Goal: Transaction & Acquisition: Book appointment/travel/reservation

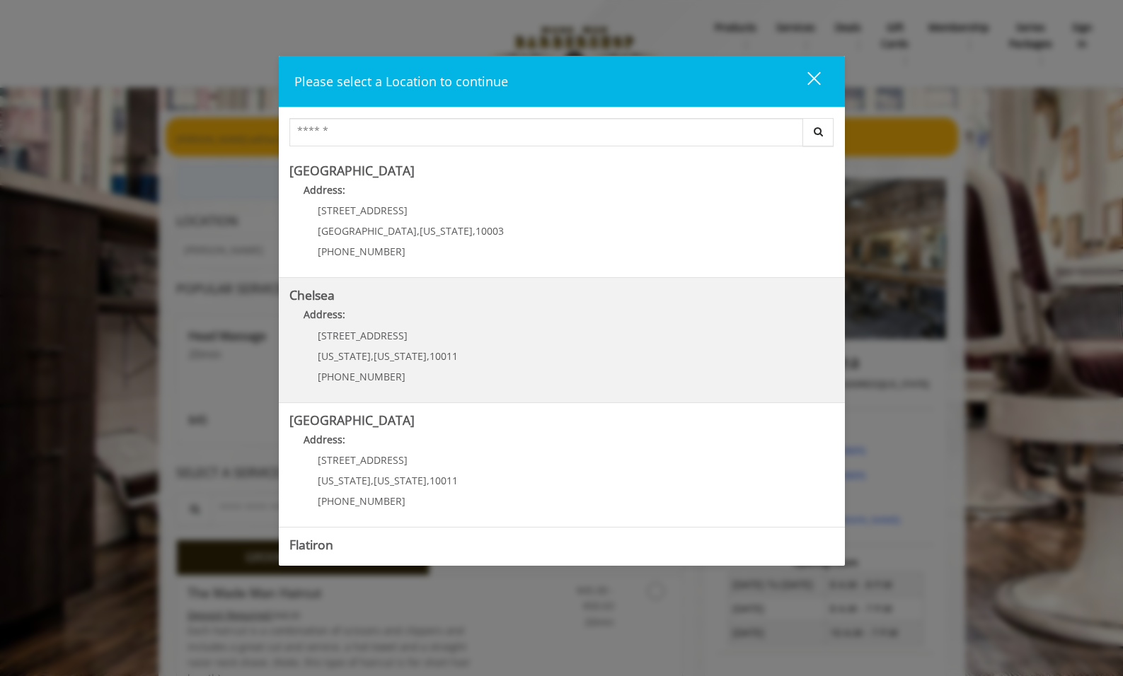
click at [775, 337] on link "Chelsea Address: [STREET_ADDRESS][US_STATE][US_STATE] (917) 639-3902" at bounding box center [561, 340] width 545 height 103
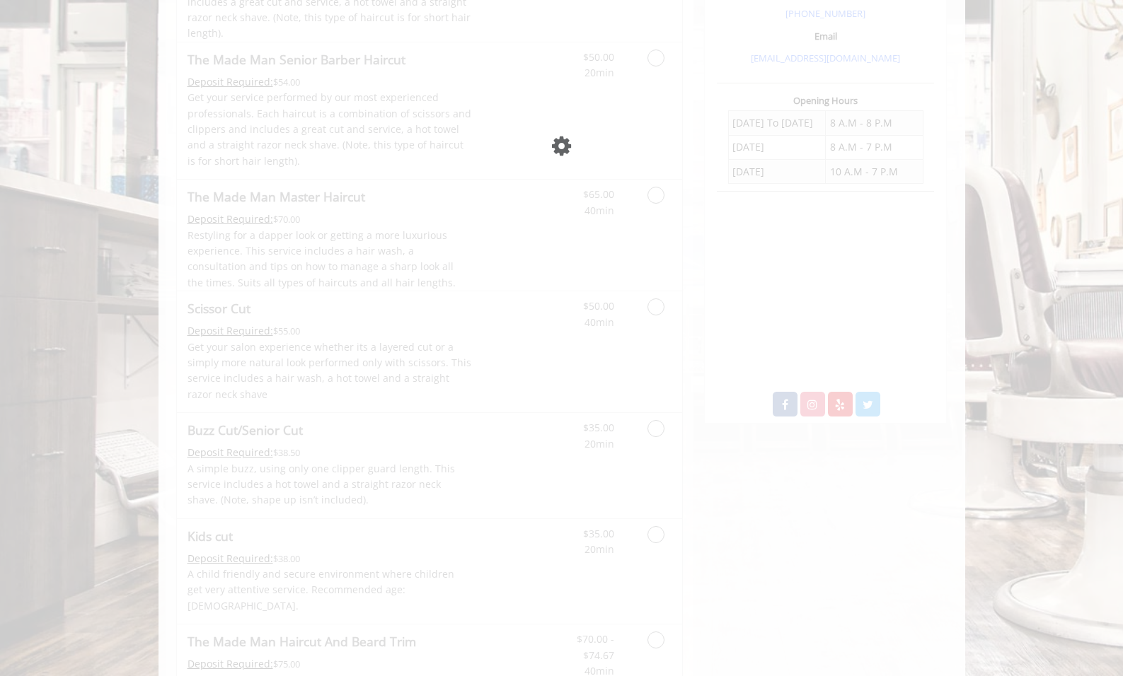
scroll to position [462, 0]
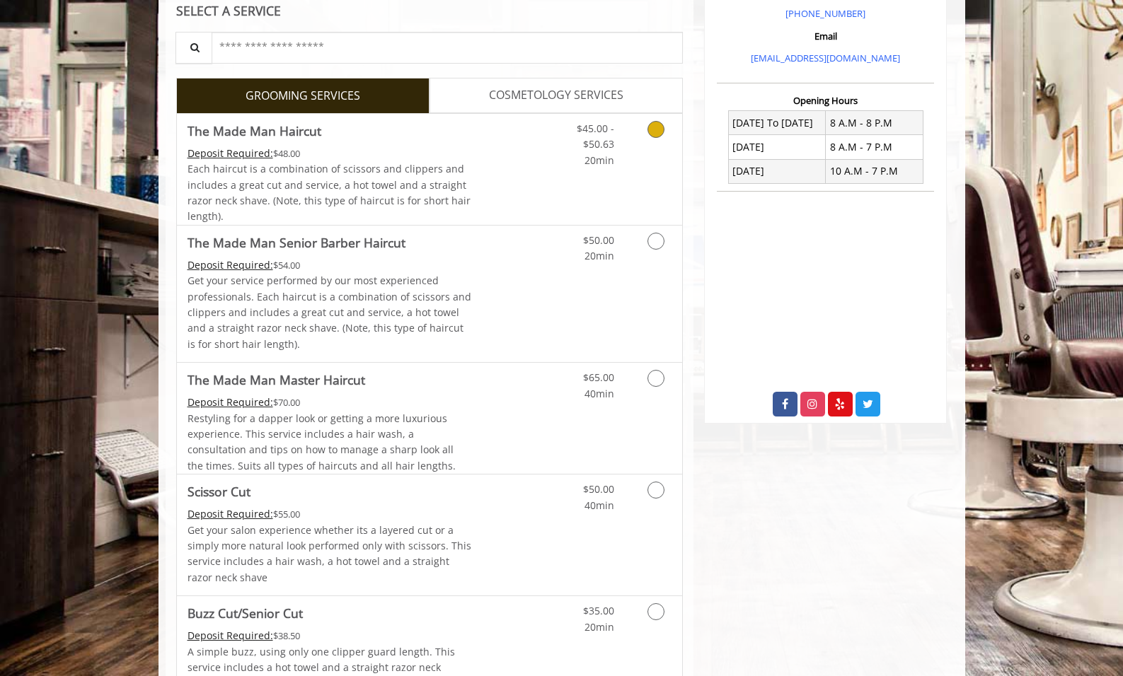
click at [660, 139] on link "Grooming services" at bounding box center [653, 141] width 36 height 54
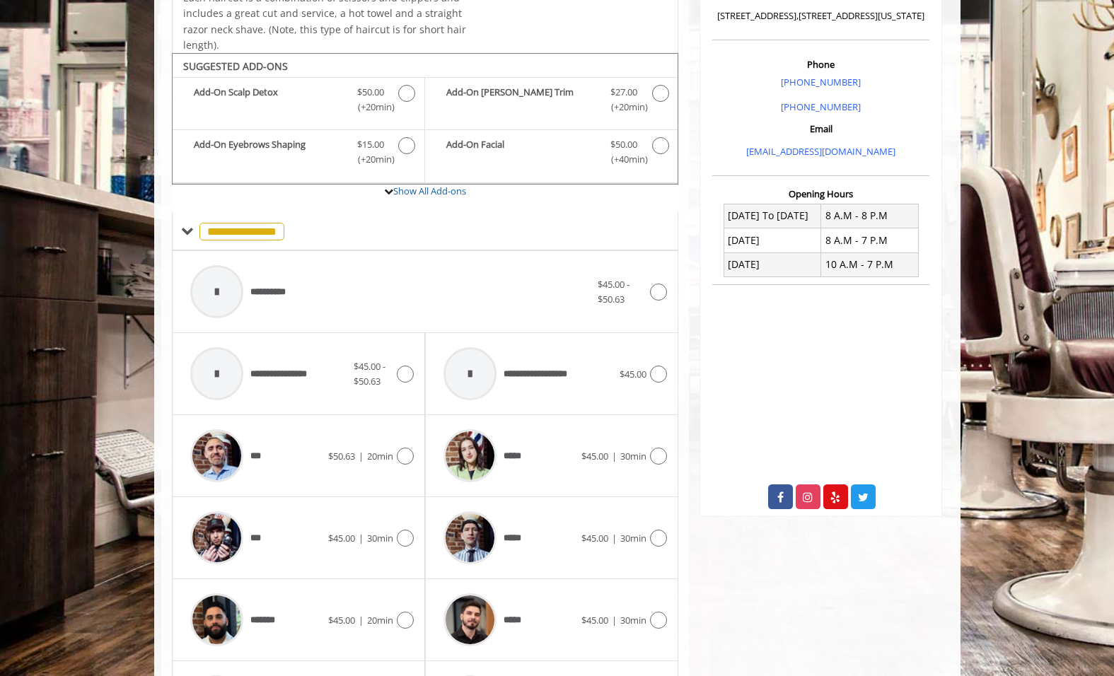
scroll to position [422, 0]
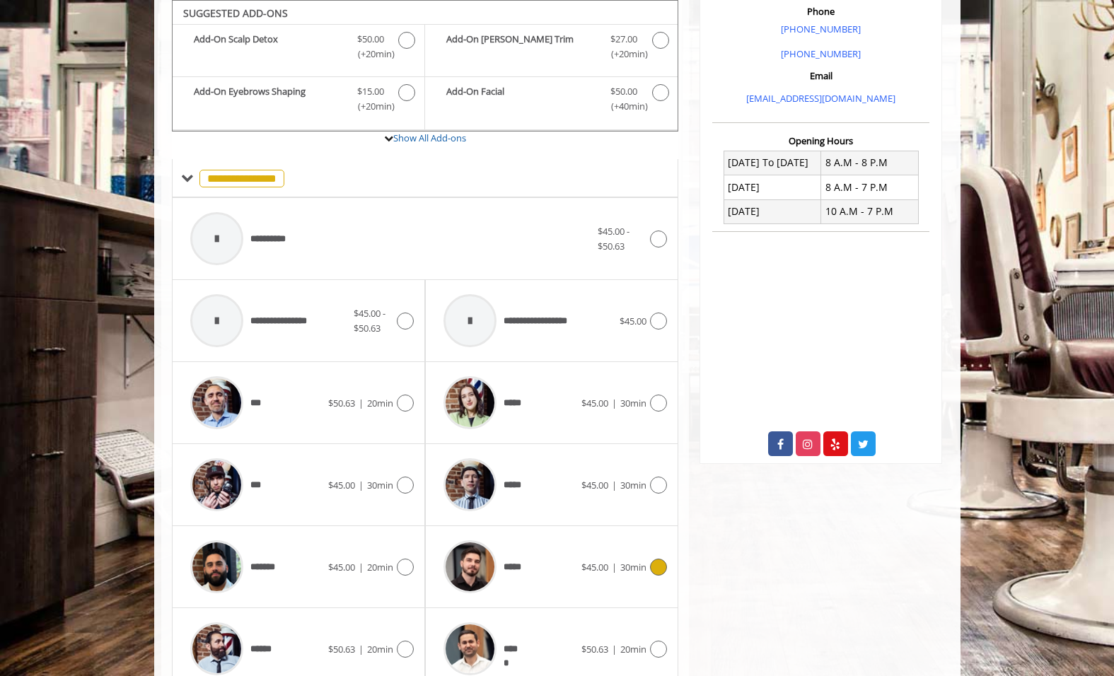
click at [657, 562] on icon at bounding box center [658, 567] width 17 height 17
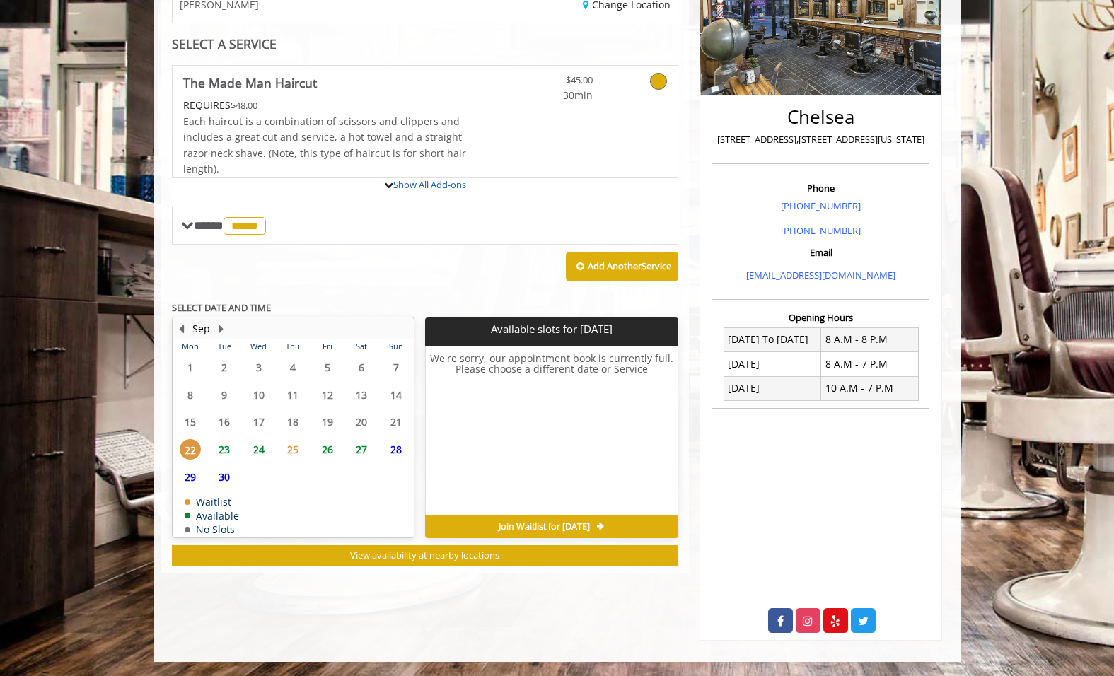
scroll to position [306, 0]
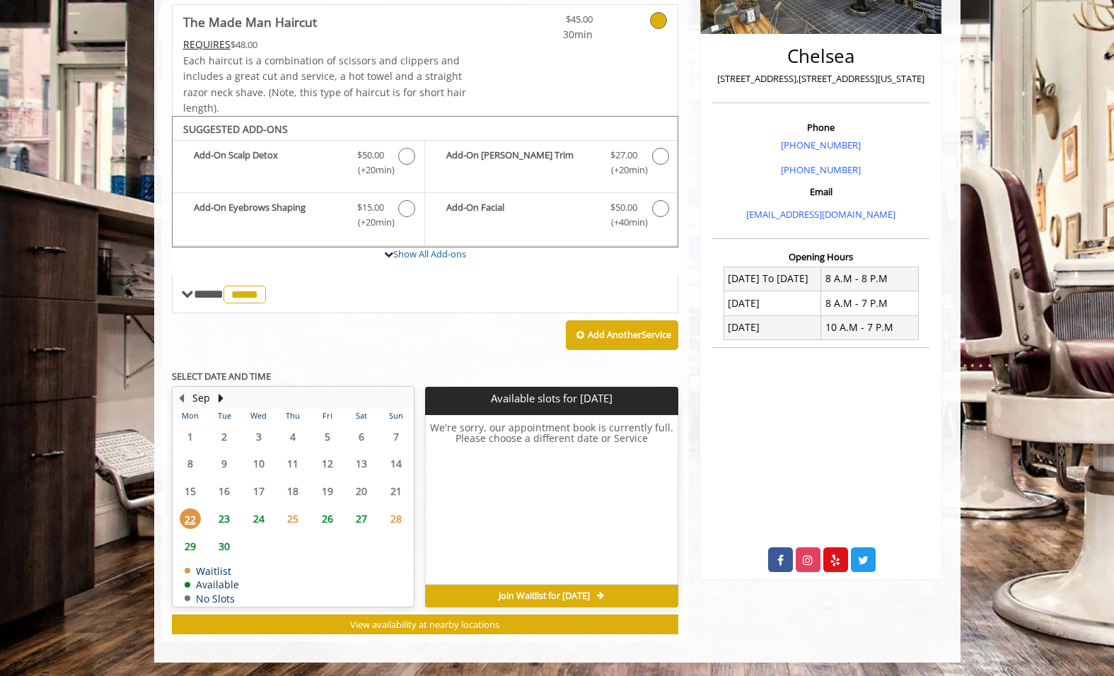
click at [219, 520] on span "23" at bounding box center [224, 519] width 21 height 21
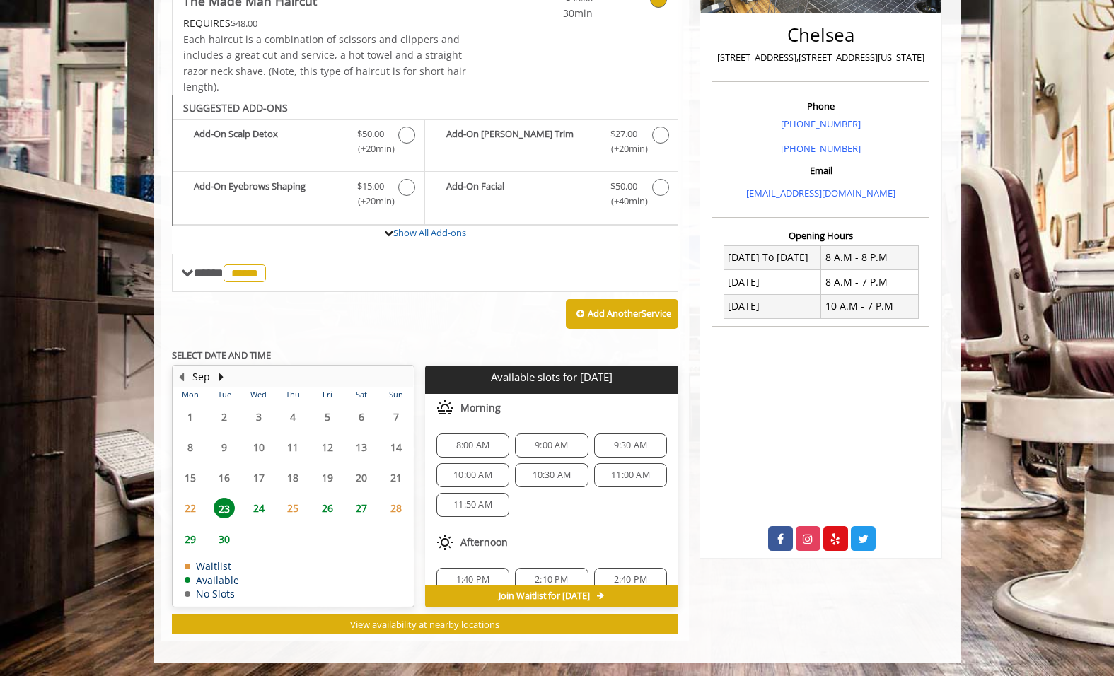
click at [187, 514] on span "22" at bounding box center [190, 508] width 21 height 21
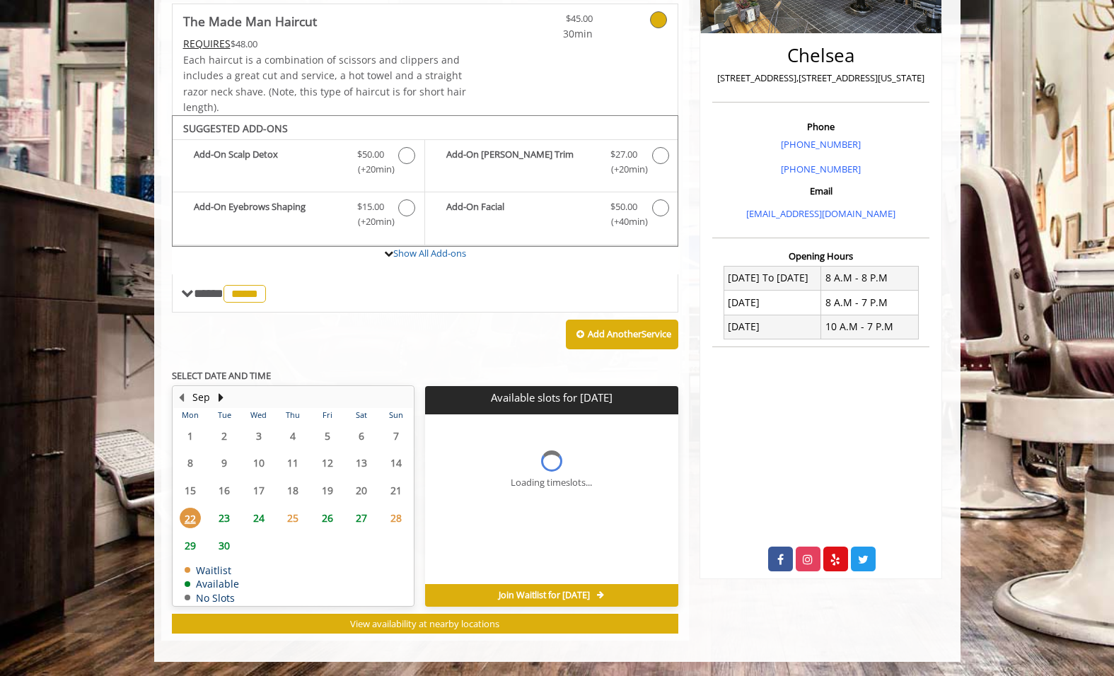
scroll to position [306, 0]
